Goal: Information Seeking & Learning: Find specific fact

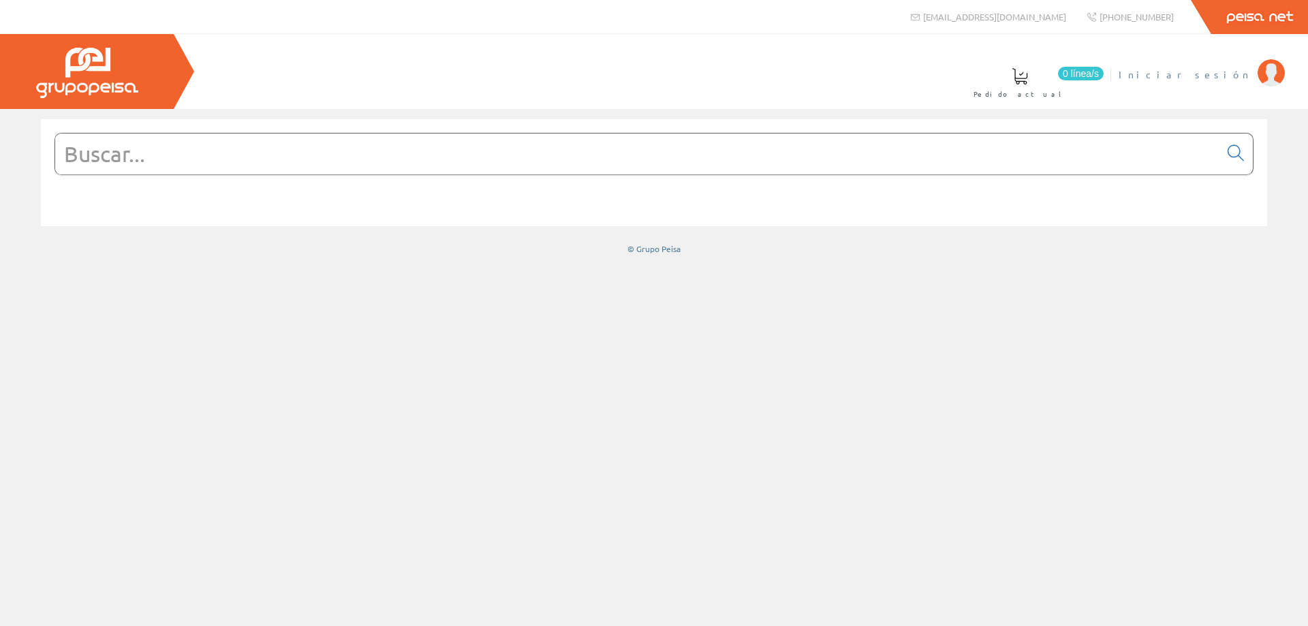
click at [1231, 77] on span "Iniciar sesión" at bounding box center [1184, 74] width 132 height 14
click at [512, 151] on input "text" at bounding box center [637, 153] width 1164 height 41
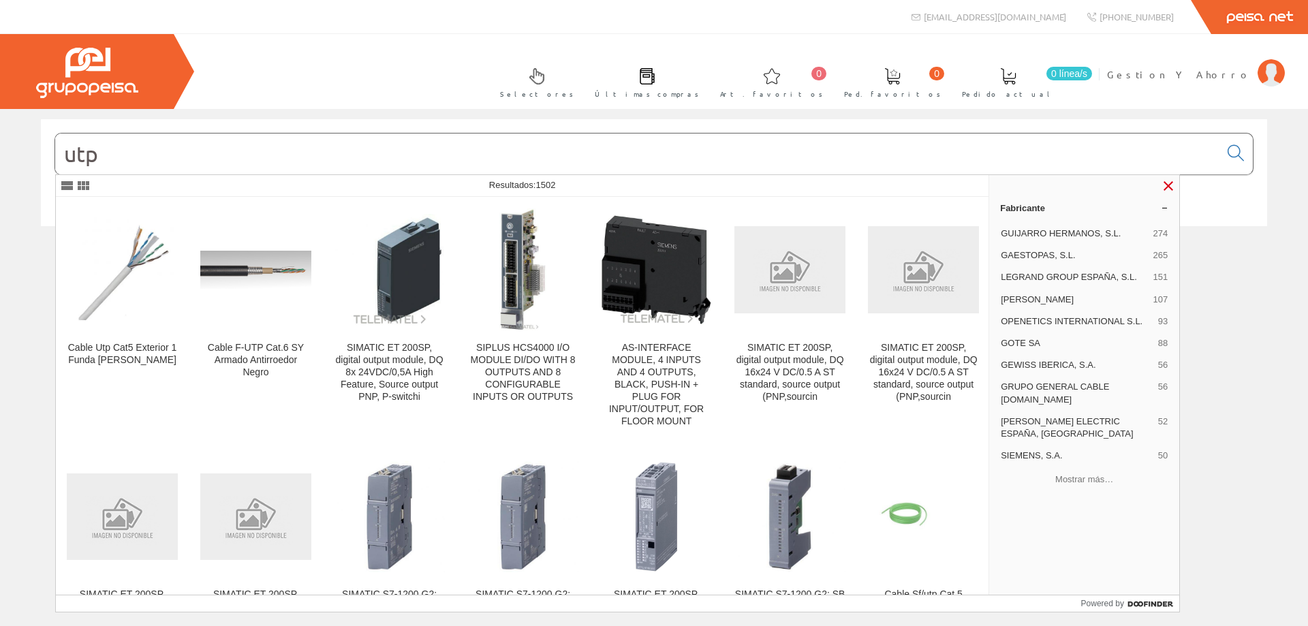
type input "utp"
click at [1161, 187] on link at bounding box center [1168, 186] width 16 height 16
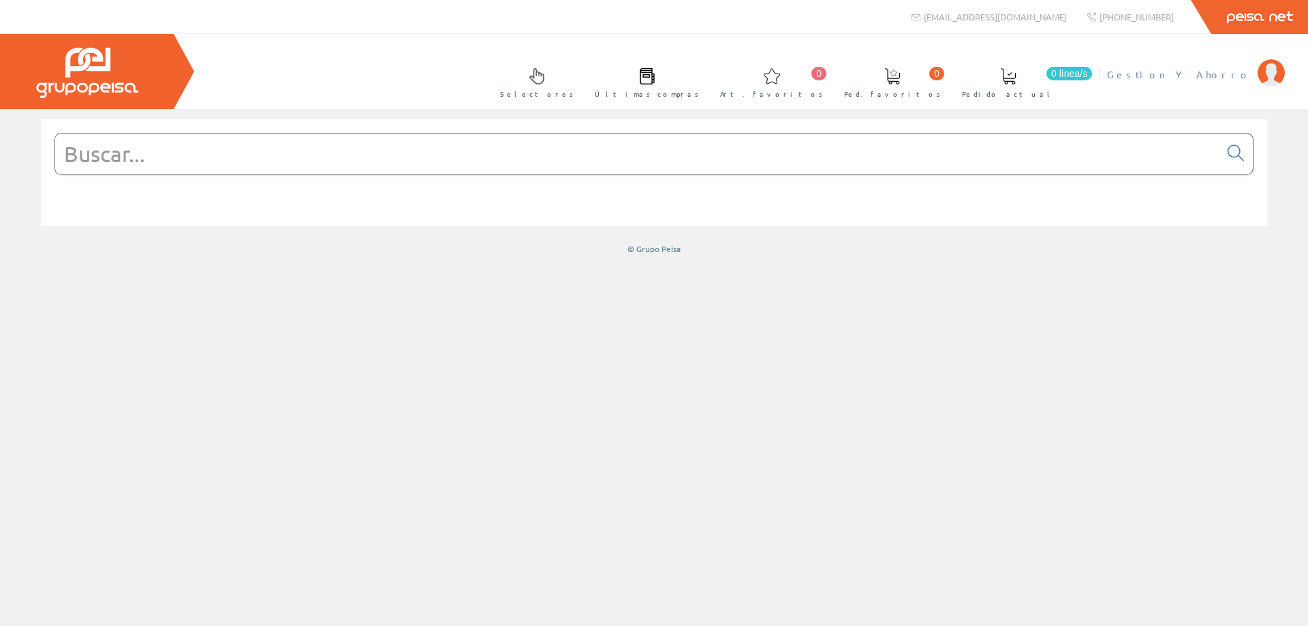
click at [1212, 77] on span "Gestion Y Ahorro" at bounding box center [1179, 74] width 144 height 14
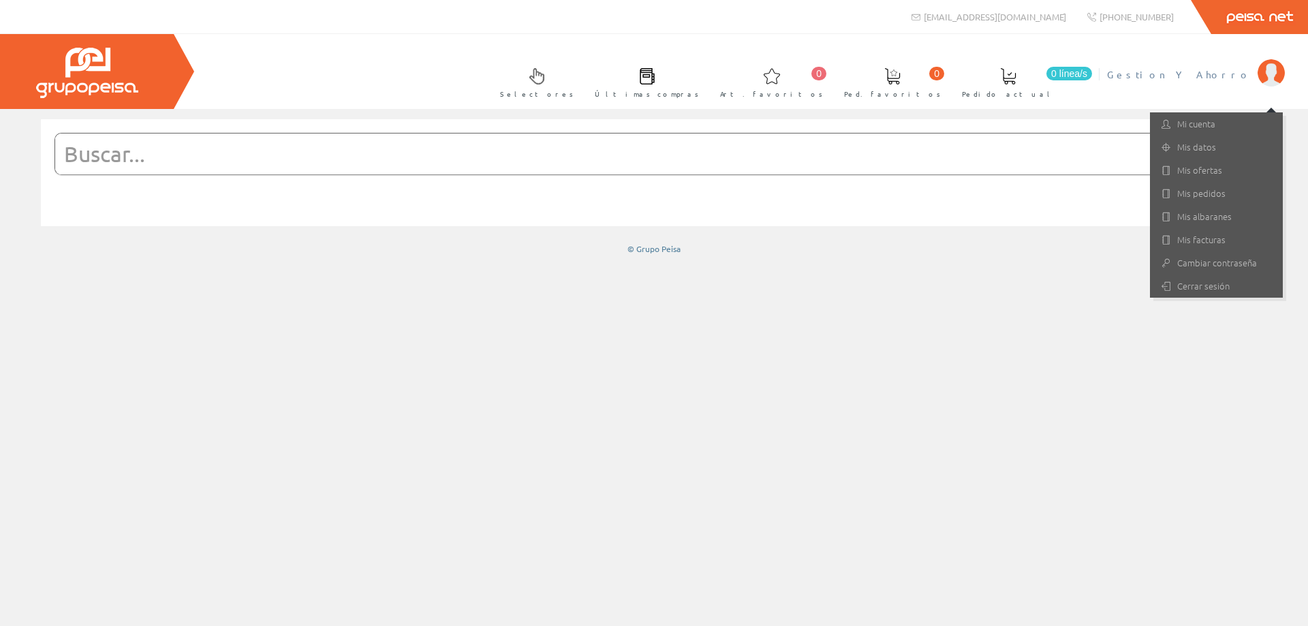
click at [699, 88] on span "Últimas compras" at bounding box center [647, 94] width 104 height 14
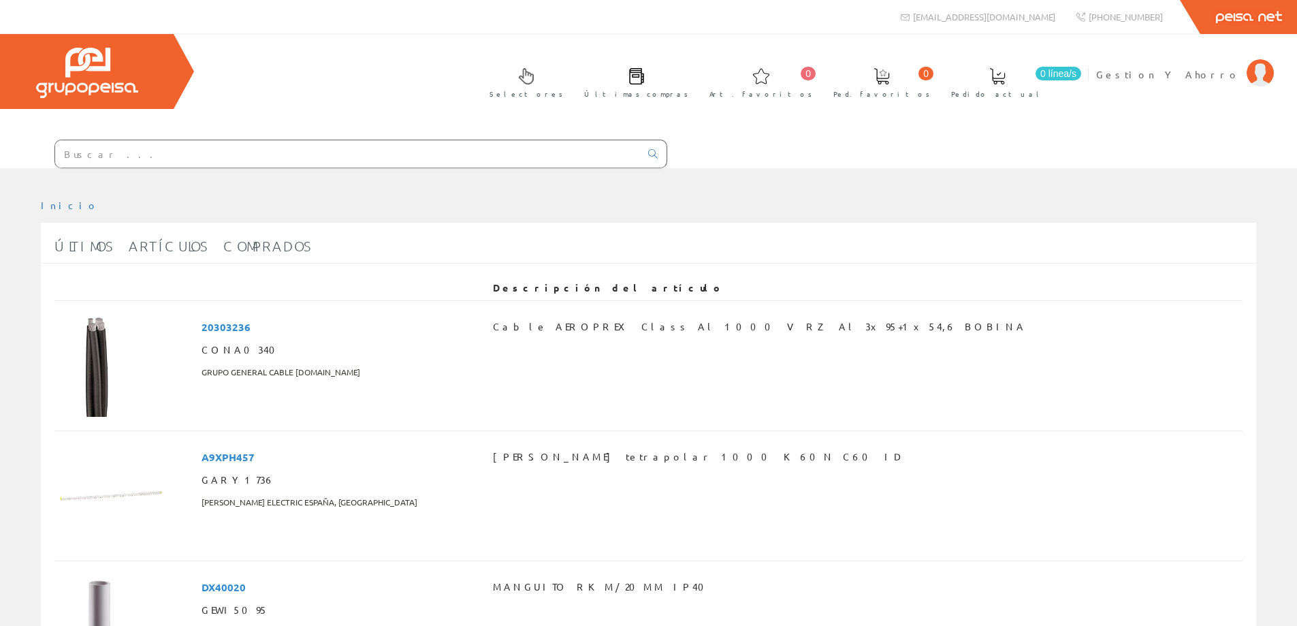
click at [388, 151] on input "text" at bounding box center [347, 153] width 585 height 27
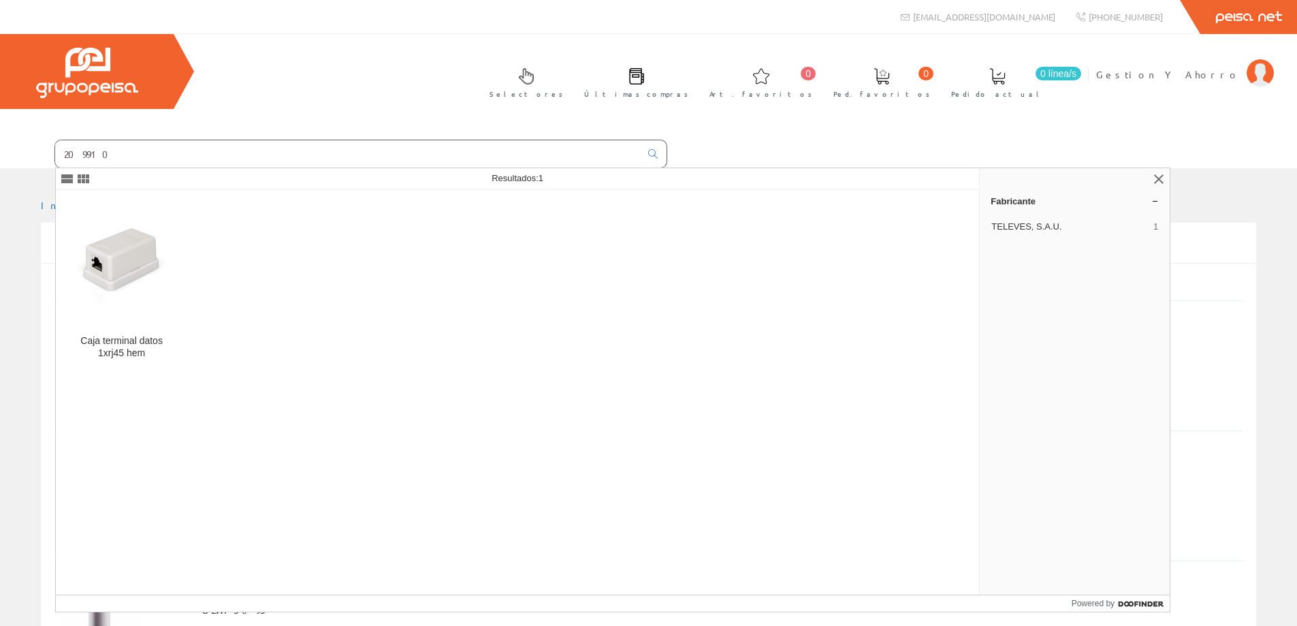
click at [74, 154] on input "209910" at bounding box center [347, 153] width 585 height 27
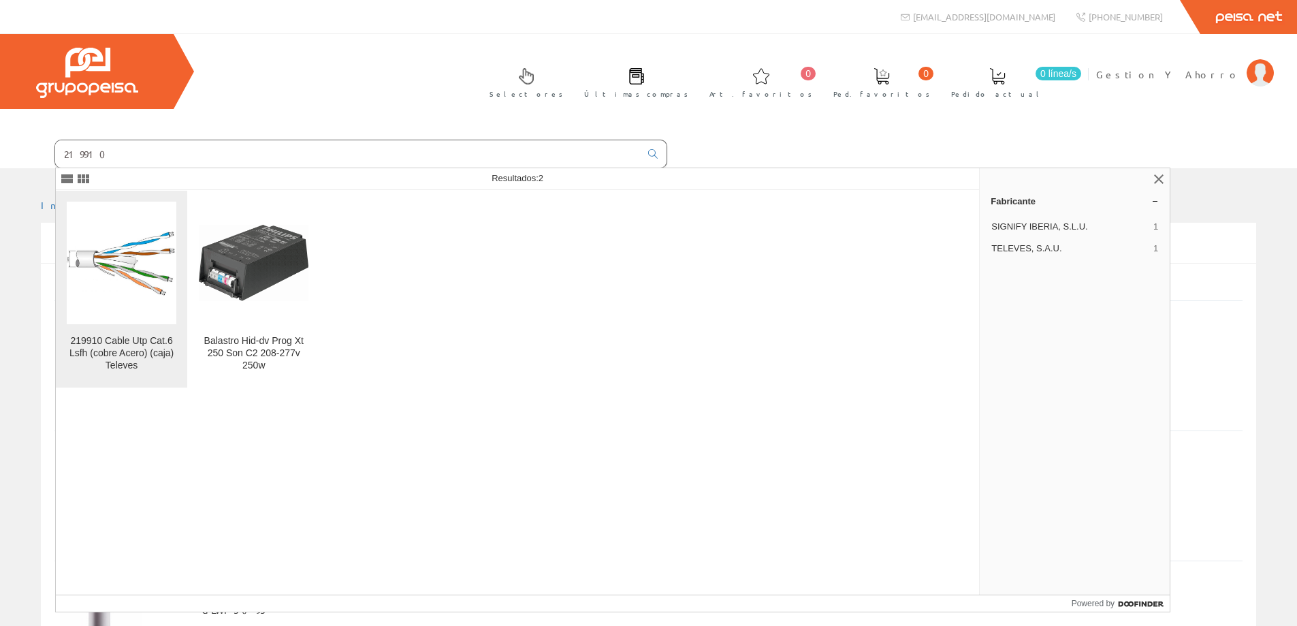
type input "219910"
click at [88, 271] on img at bounding box center [122, 262] width 110 height 69
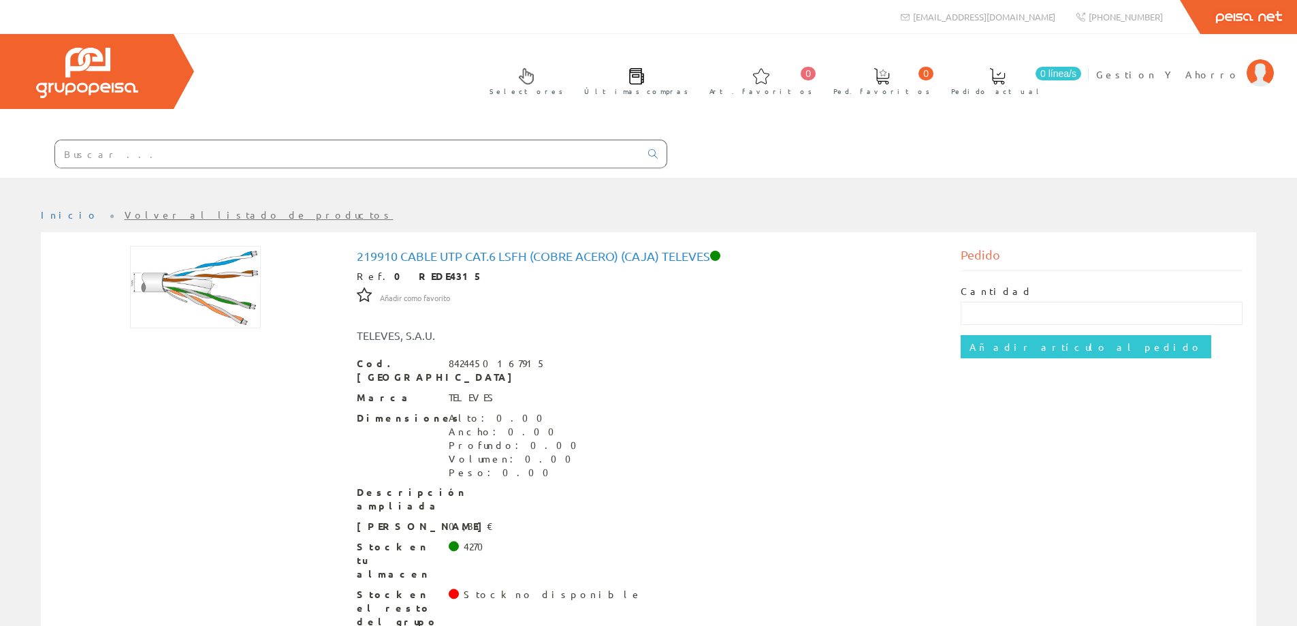
click at [260, 157] on input "text" at bounding box center [347, 153] width 585 height 27
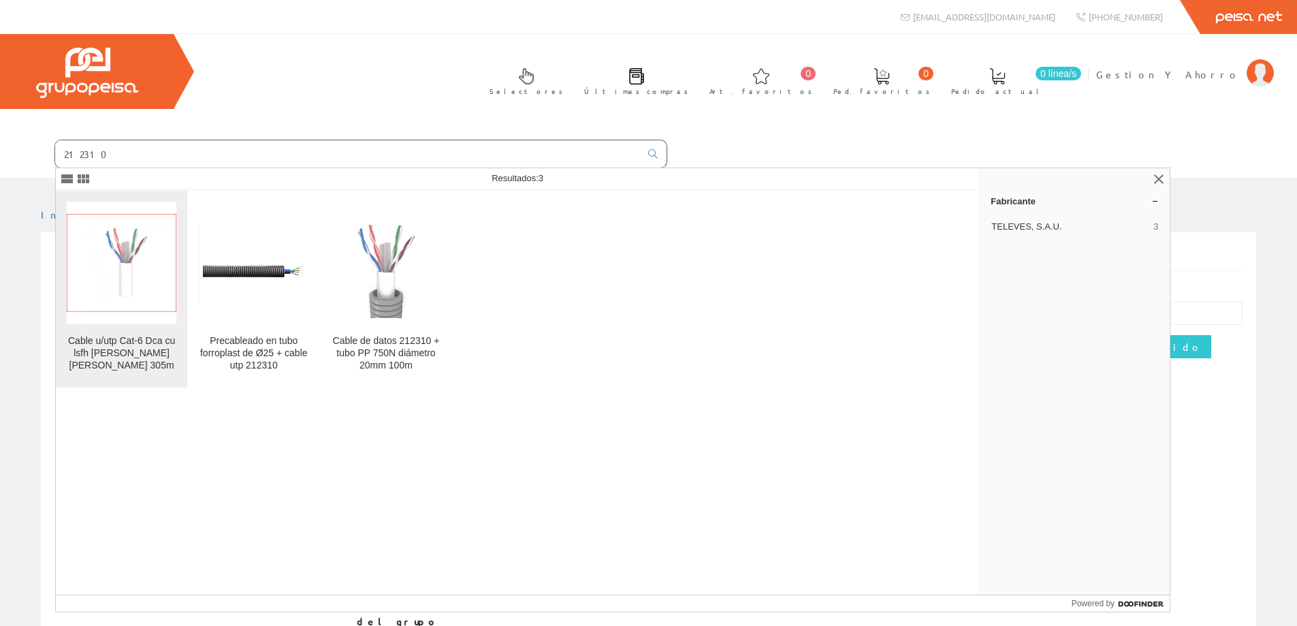
type input "212310"
click at [140, 277] on img at bounding box center [122, 263] width 110 height 99
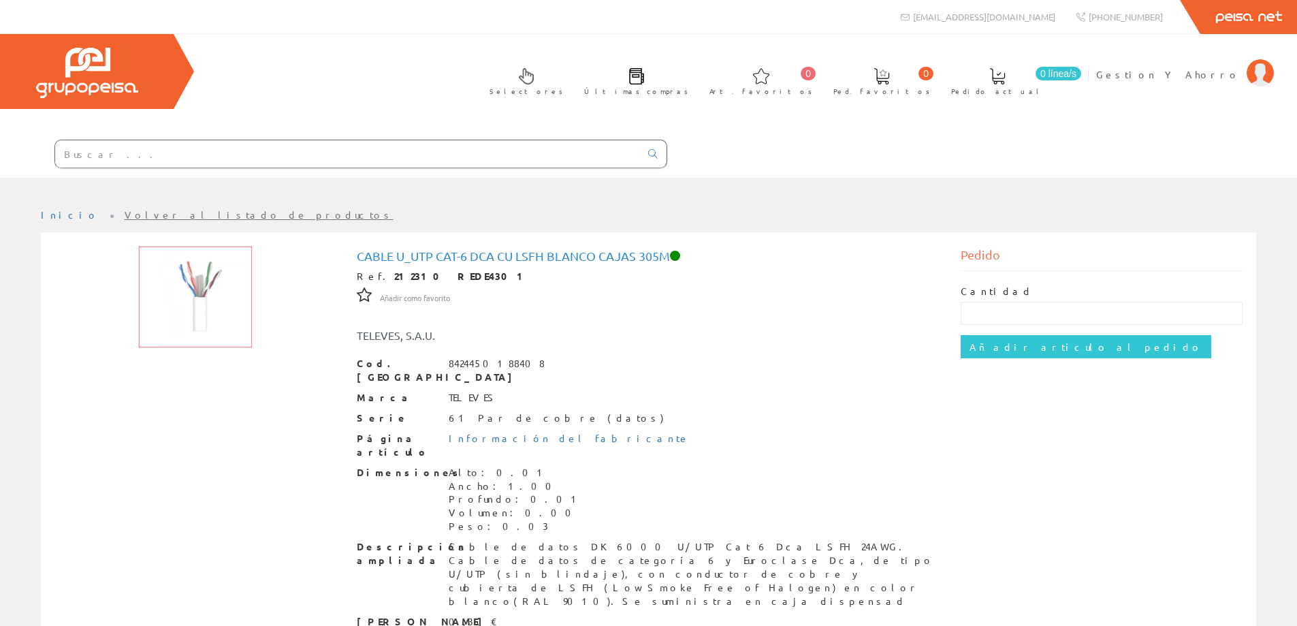
scroll to position [61, 0]
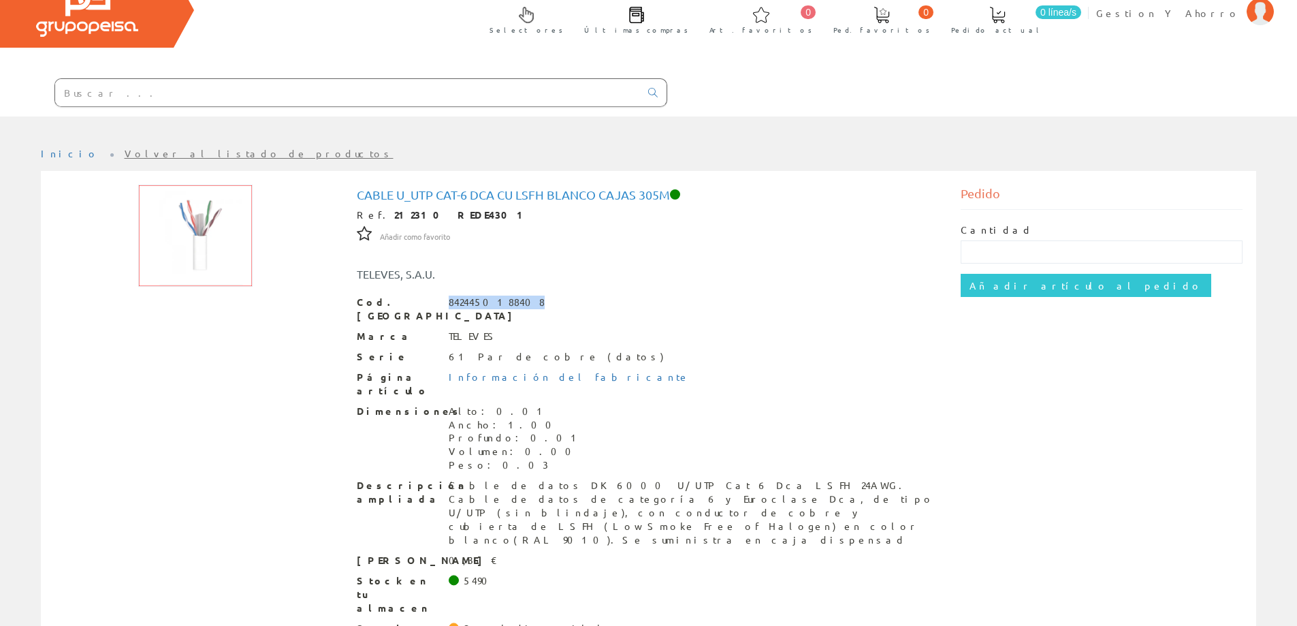
drag, startPoint x: 449, startPoint y: 304, endPoint x: 517, endPoint y: 297, distance: 68.4
click at [517, 297] on div "8424450188408" at bounding box center [497, 303] width 96 height 14
copy div "8424450188408"
click at [1214, 18] on span "Gestion Y Ahorro" at bounding box center [1169, 13] width 144 height 14
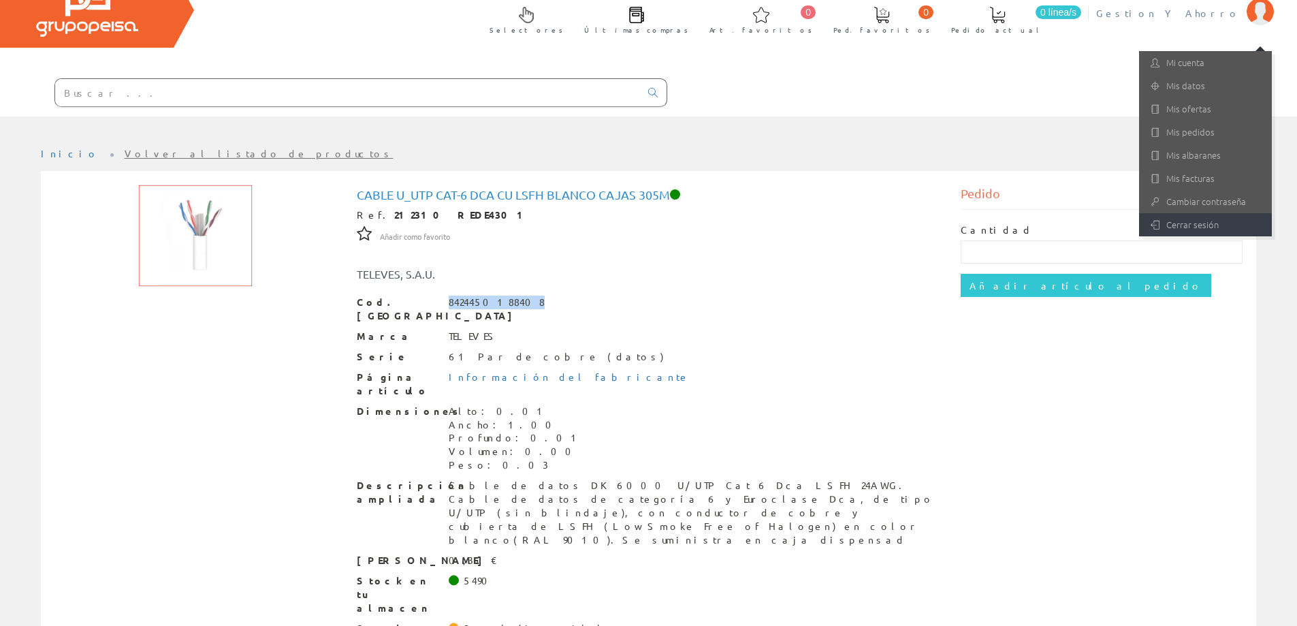
click at [1200, 224] on link "Cerrar sesión" at bounding box center [1205, 224] width 133 height 23
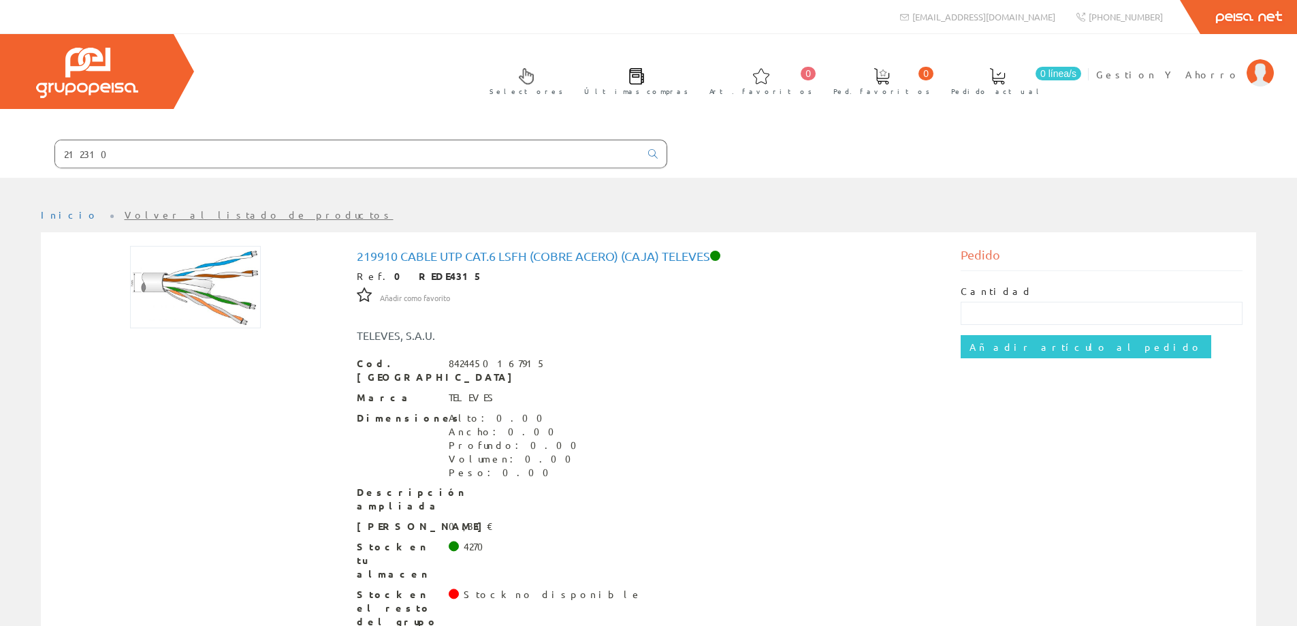
click at [449, 364] on div "8424450167915" at bounding box center [497, 364] width 97 height 14
click at [420, 148] on input "212310" at bounding box center [347, 153] width 585 height 27
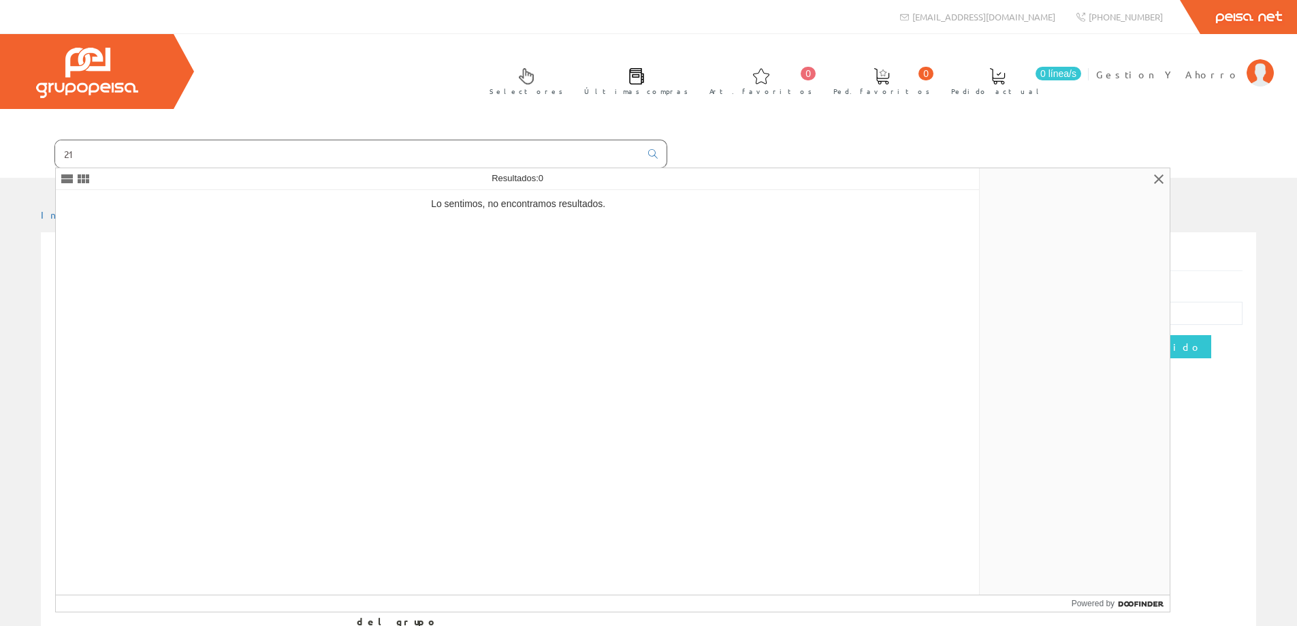
type input "2"
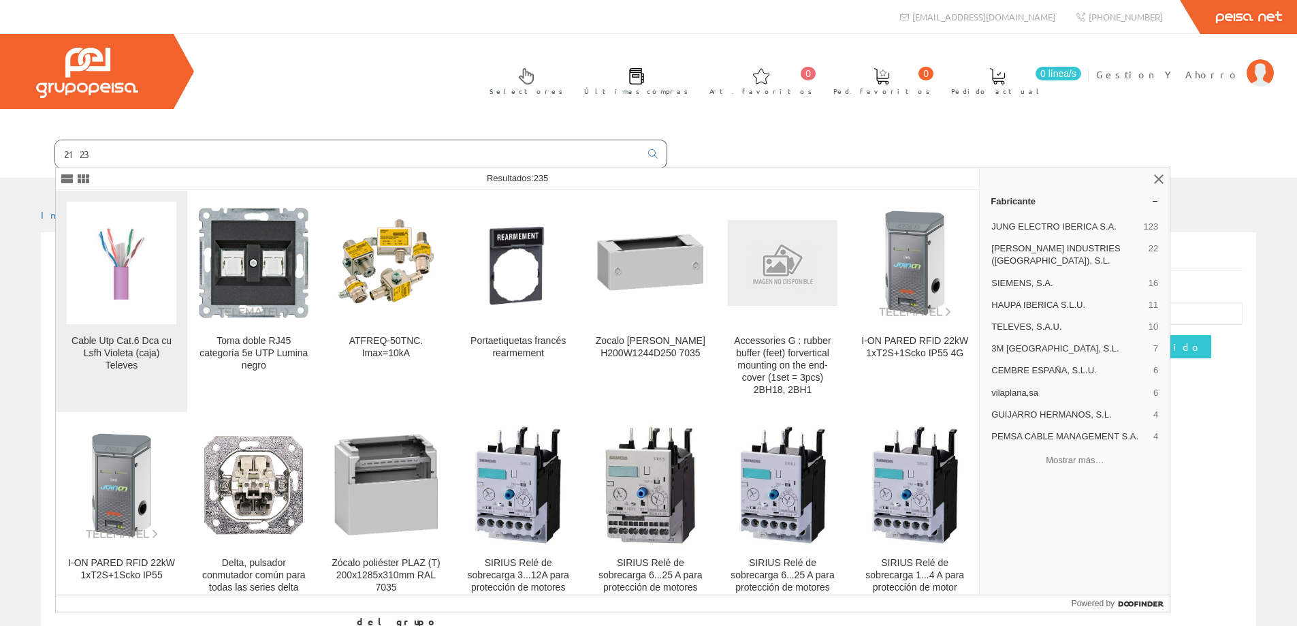
type input "2123"
click at [122, 274] on img at bounding box center [122, 263] width 110 height 110
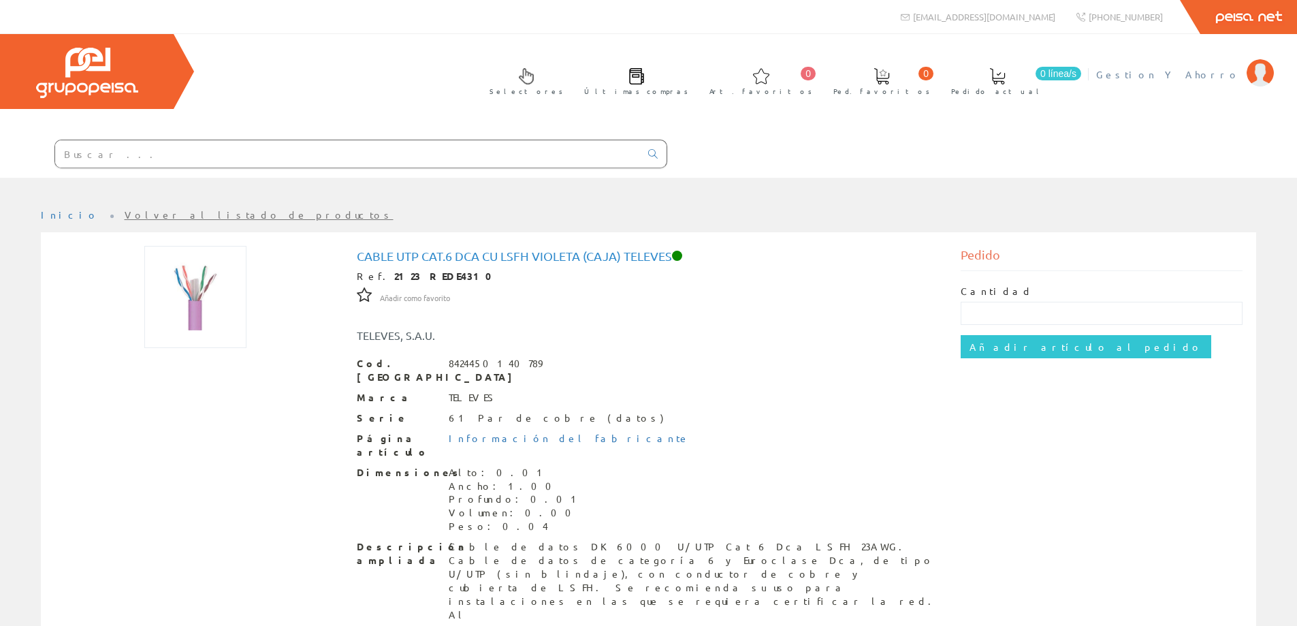
click at [1215, 75] on span "Gestion Y Ahorro" at bounding box center [1169, 74] width 144 height 14
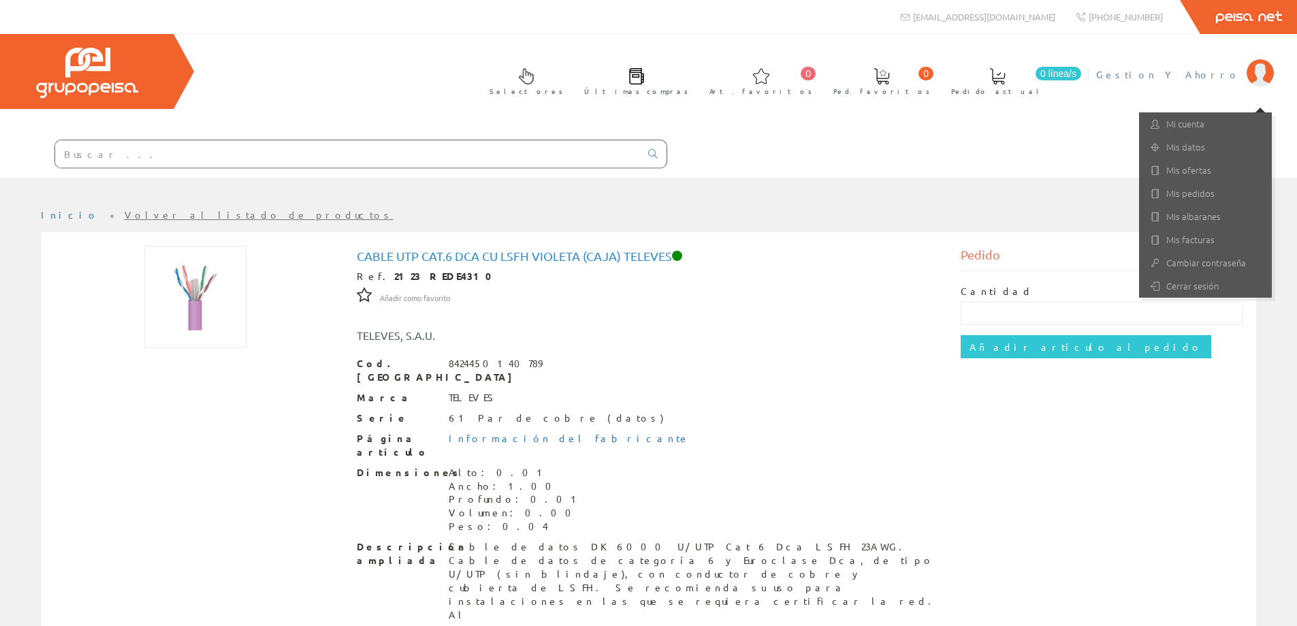
click at [1170, 298] on div "Cantidad" at bounding box center [1102, 305] width 282 height 40
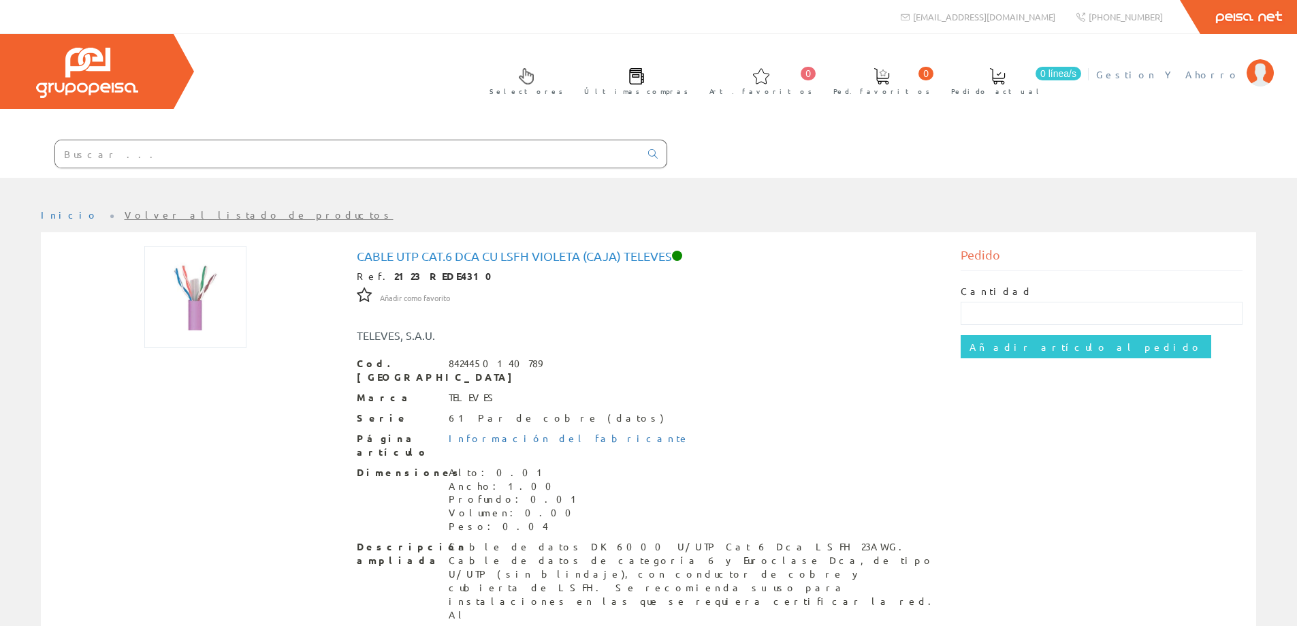
click at [1197, 76] on span "Gestion Y Ahorro" at bounding box center [1169, 74] width 144 height 14
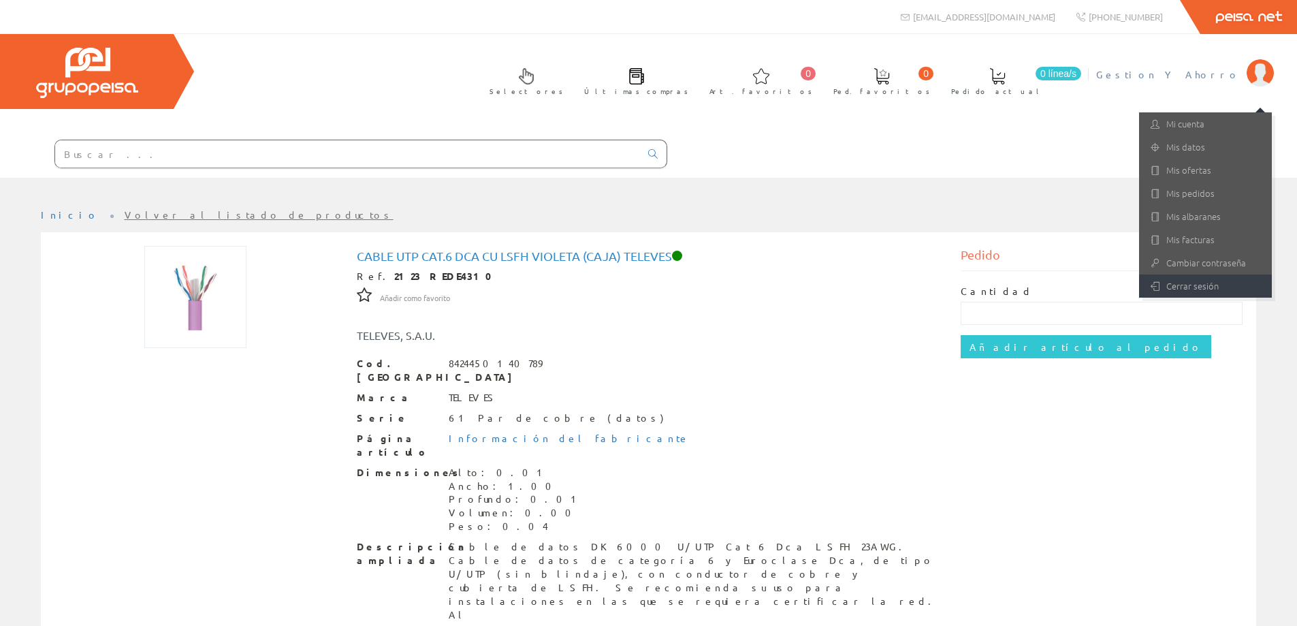
click at [1171, 291] on link "Cerrar sesión" at bounding box center [1205, 285] width 133 height 23
